Goal: Task Accomplishment & Management: Use online tool/utility

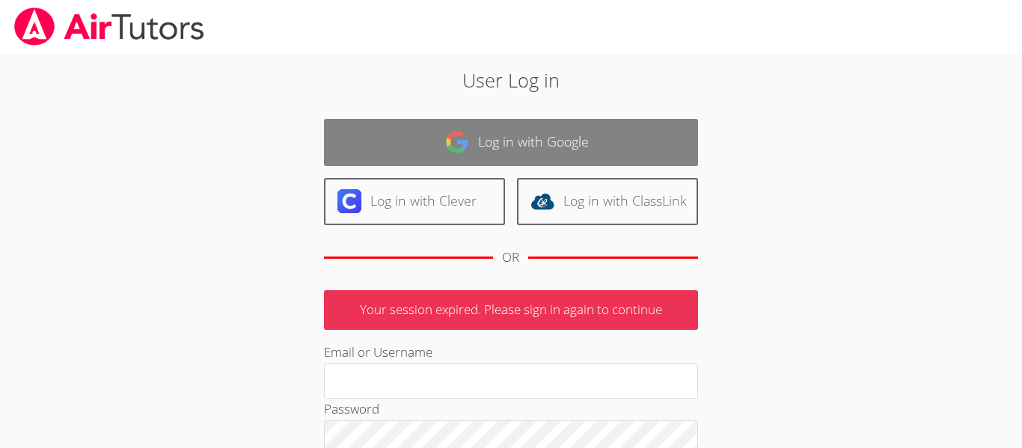
click at [647, 159] on link "Log in with Google" at bounding box center [511, 142] width 374 height 47
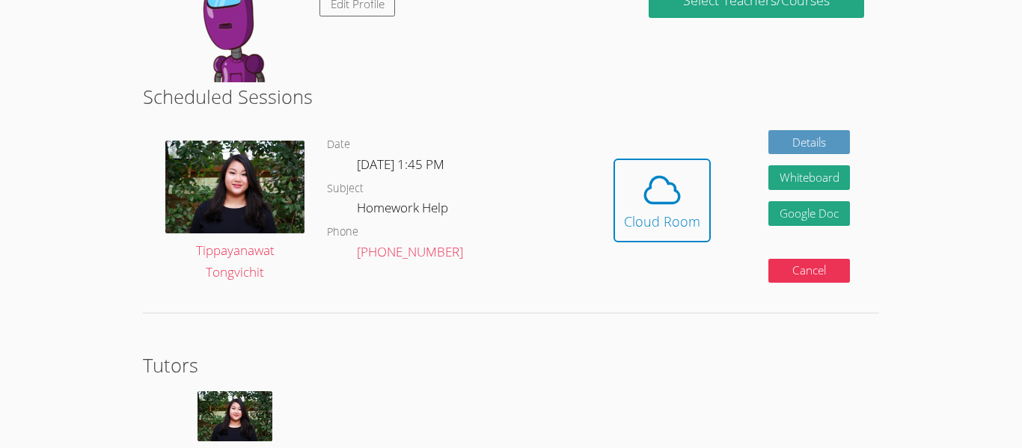
scroll to position [427, 0]
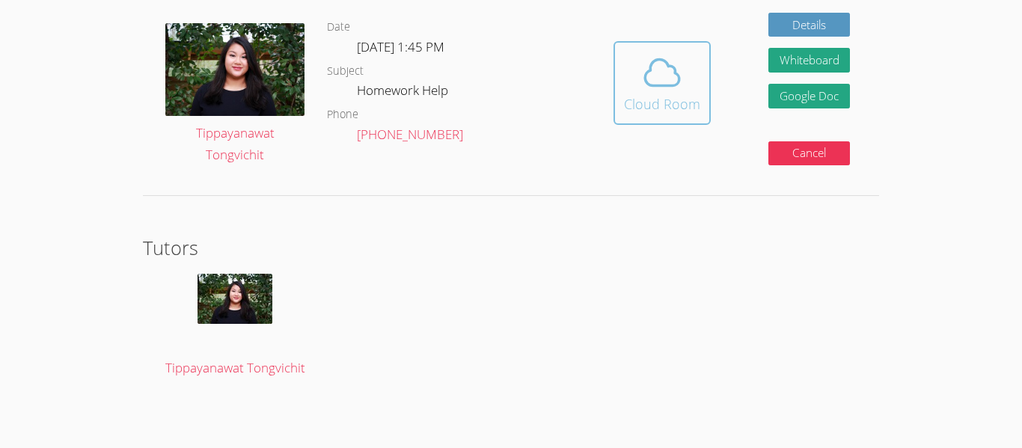
click at [676, 111] on div "Cloud Room" at bounding box center [662, 104] width 76 height 21
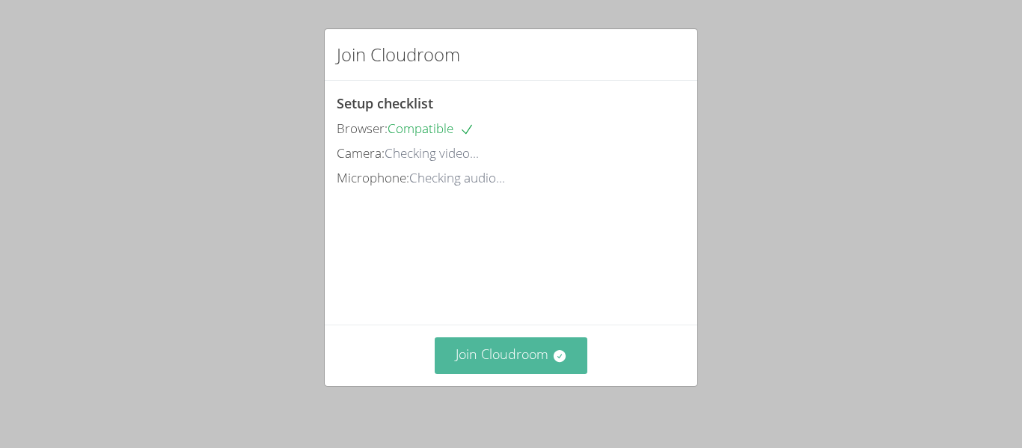
click at [485, 357] on button "Join Cloudroom" at bounding box center [511, 355] width 153 height 37
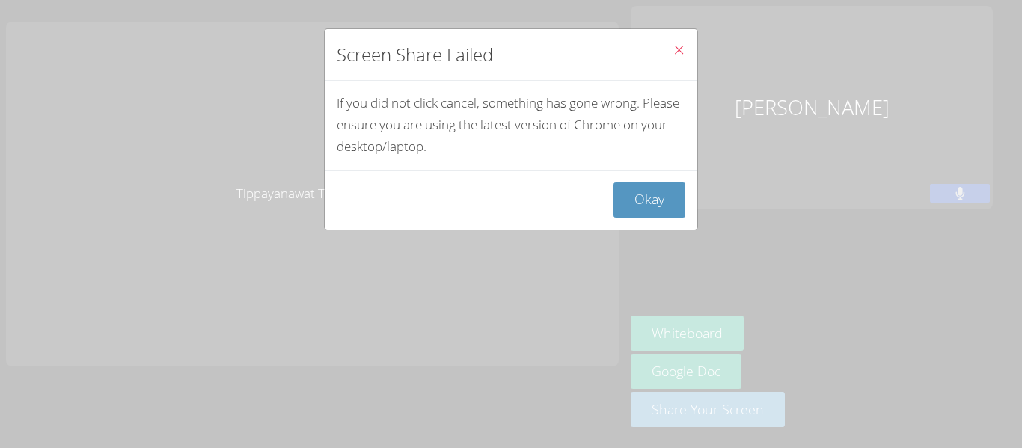
click at [683, 52] on icon "Close" at bounding box center [679, 49] width 13 height 13
click at [657, 183] on button "Okay" at bounding box center [650, 200] width 72 height 35
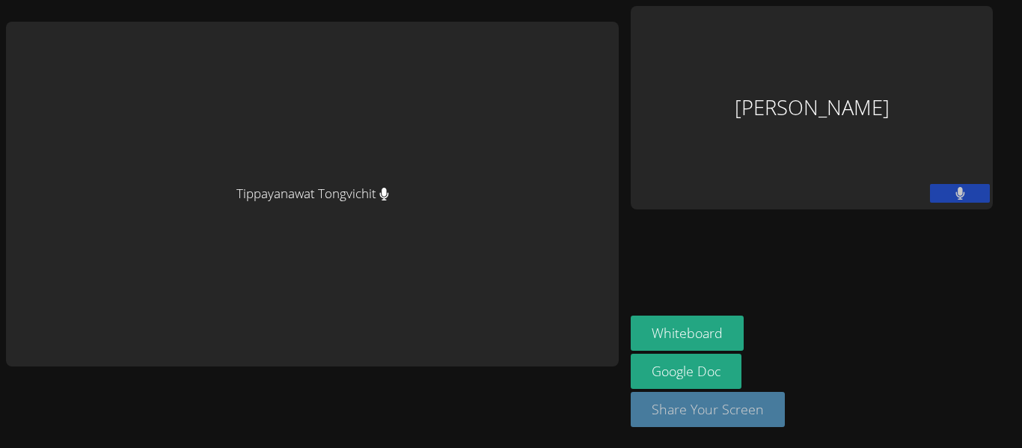
click at [733, 417] on button "Share Your Screen" at bounding box center [708, 409] width 154 height 35
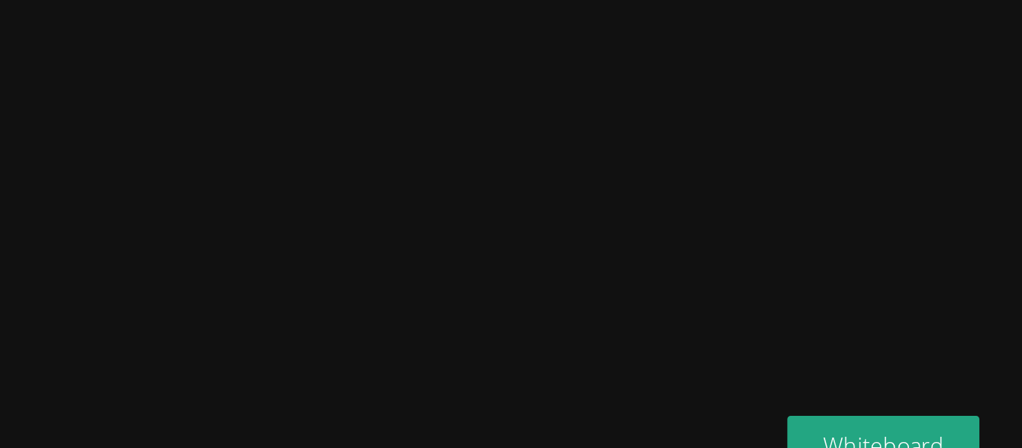
drag, startPoint x: 284, startPoint y: 146, endPoint x: 304, endPoint y: 160, distance: 24.1
click at [304, 160] on video at bounding box center [301, 194] width 224 height 332
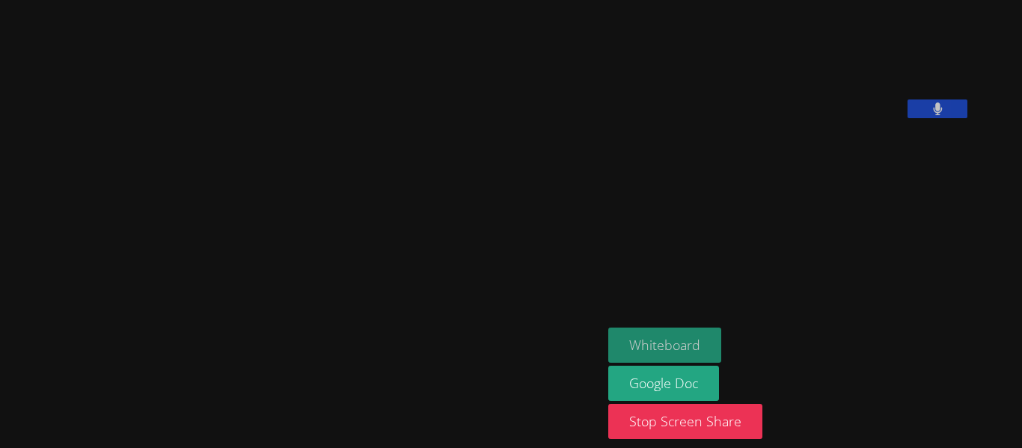
click at [694, 353] on button "Whiteboard" at bounding box center [664, 345] width 113 height 35
